Goal: Task Accomplishment & Management: Manage account settings

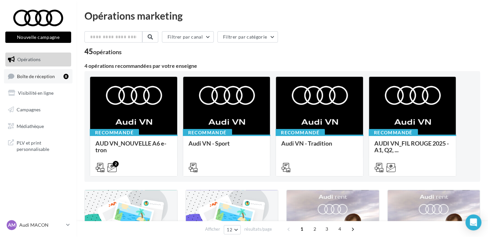
click at [48, 80] on link "Boîte de réception 8" at bounding box center [38, 76] width 68 height 14
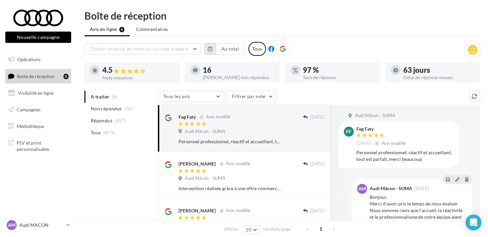
click at [211, 49] on icon "button" at bounding box center [210, 48] width 5 height 5
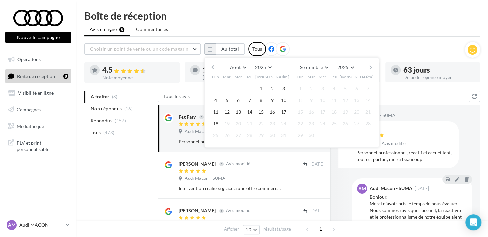
click at [213, 63] on button "button" at bounding box center [213, 67] width 6 height 9
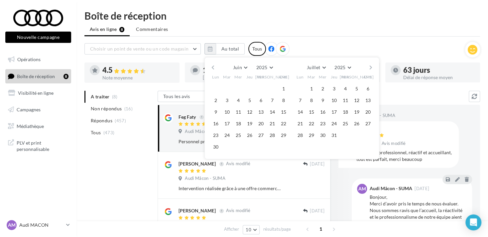
click at [213, 63] on button "button" at bounding box center [213, 67] width 6 height 9
click at [315, 88] on button "1" at bounding box center [311, 89] width 10 height 10
click at [370, 67] on button "button" at bounding box center [371, 67] width 6 height 9
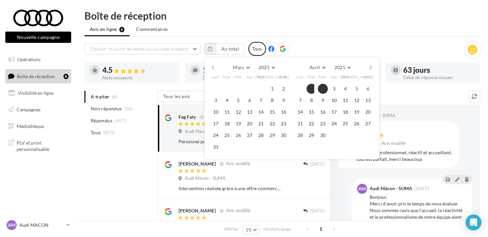
click at [370, 67] on button "button" at bounding box center [371, 67] width 6 height 9
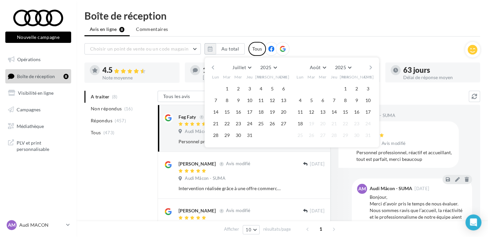
click at [370, 67] on button "button" at bounding box center [371, 67] width 6 height 9
click at [211, 125] on button "18" at bounding box center [216, 124] width 10 height 10
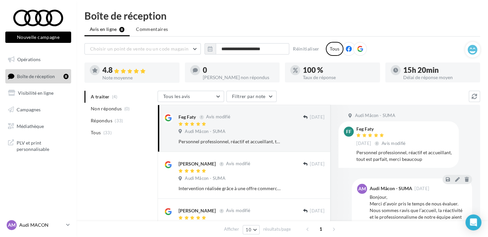
click at [57, 224] on p "Audi MACON" at bounding box center [41, 225] width 44 height 7
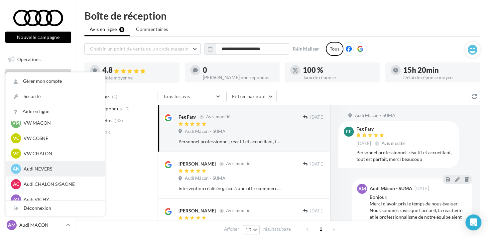
scroll to position [332, 0]
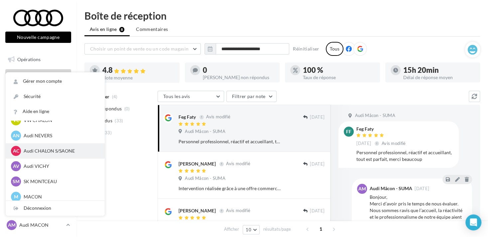
click at [65, 151] on p "Audi CHALON S/SAONE" at bounding box center [60, 150] width 73 height 7
